Goal: Information Seeking & Learning: Find contact information

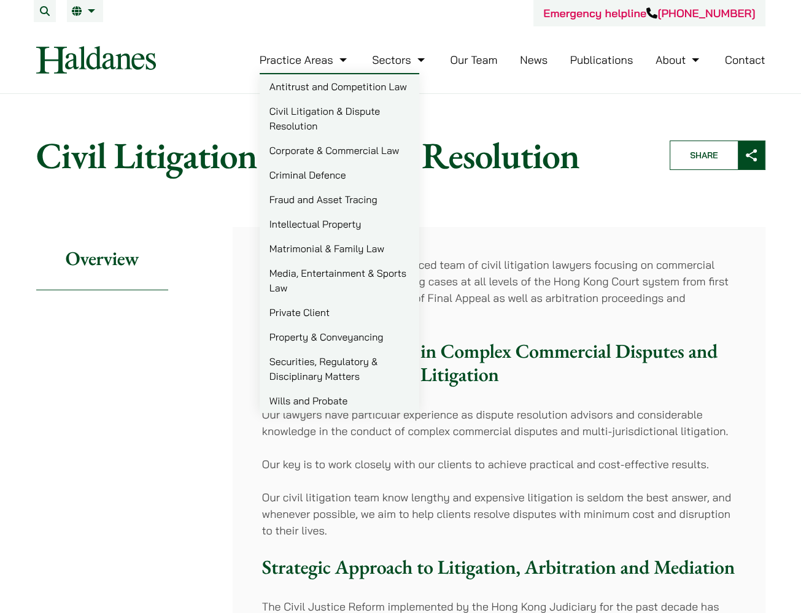
click at [300, 107] on link "Civil Litigation & Dispute Resolution" at bounding box center [340, 118] width 160 height 39
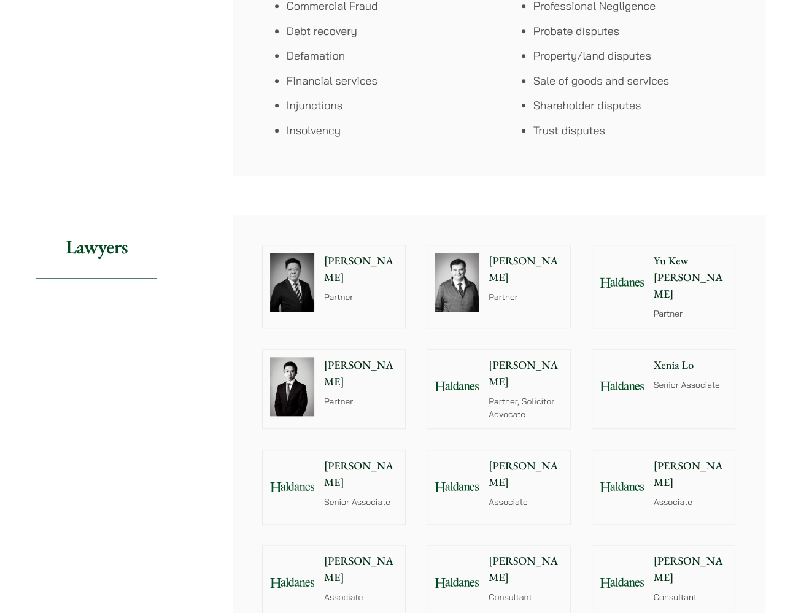
scroll to position [1044, 0]
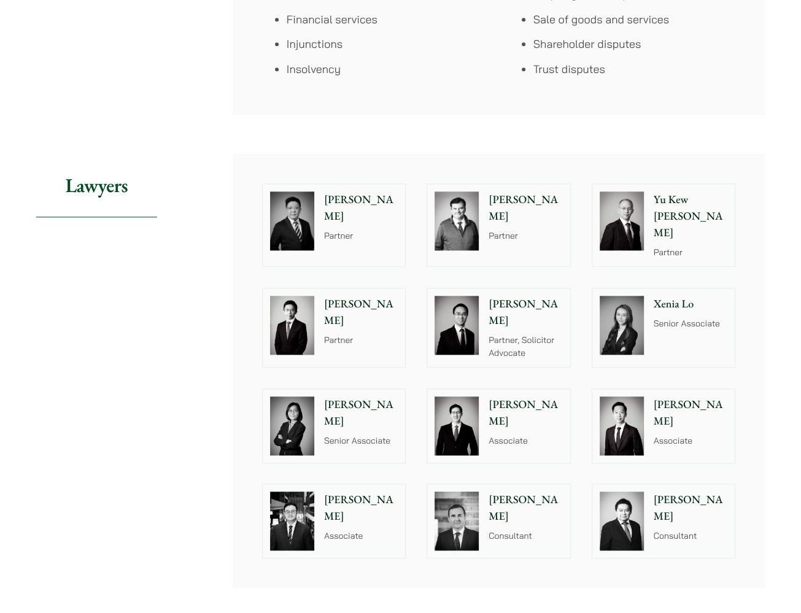
click at [497, 211] on div "[PERSON_NAME] Partner" at bounding box center [528, 225] width 84 height 82
click at [507, 230] on p "Partner" at bounding box center [526, 236] width 74 height 13
